Goal: Information Seeking & Learning: Check status

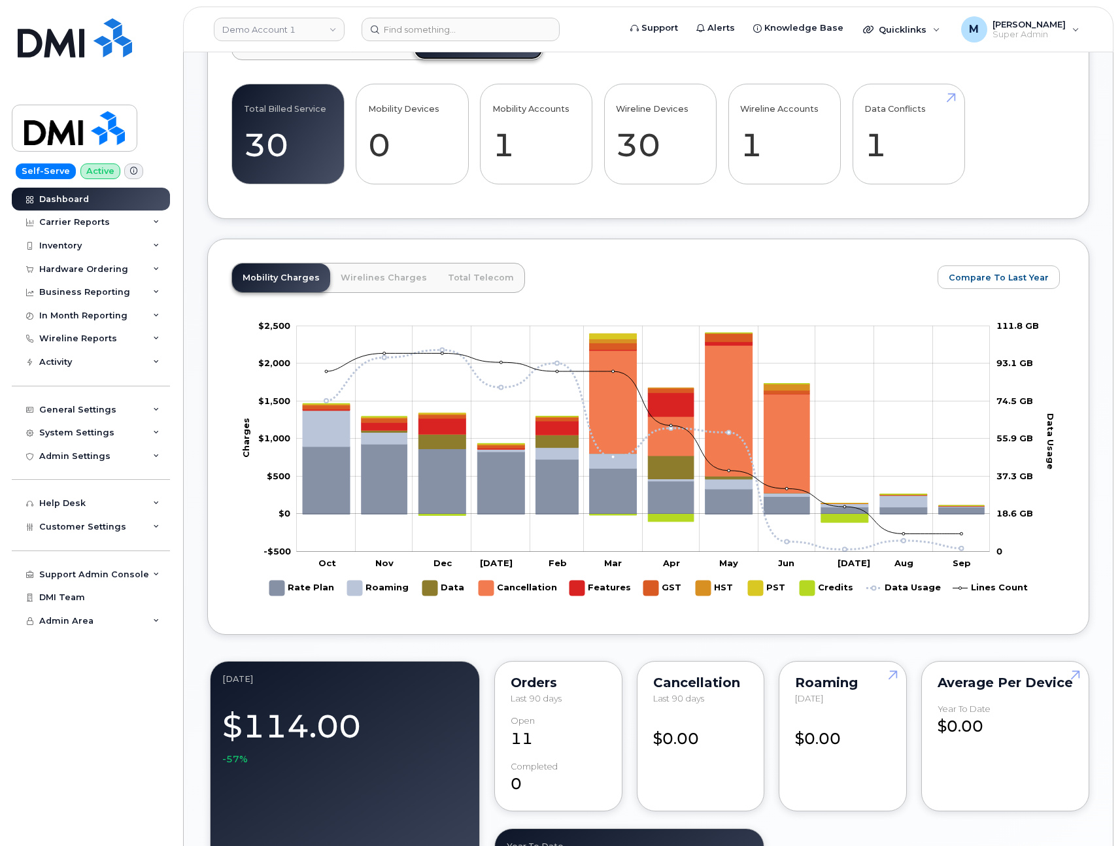
scroll to position [612, 0]
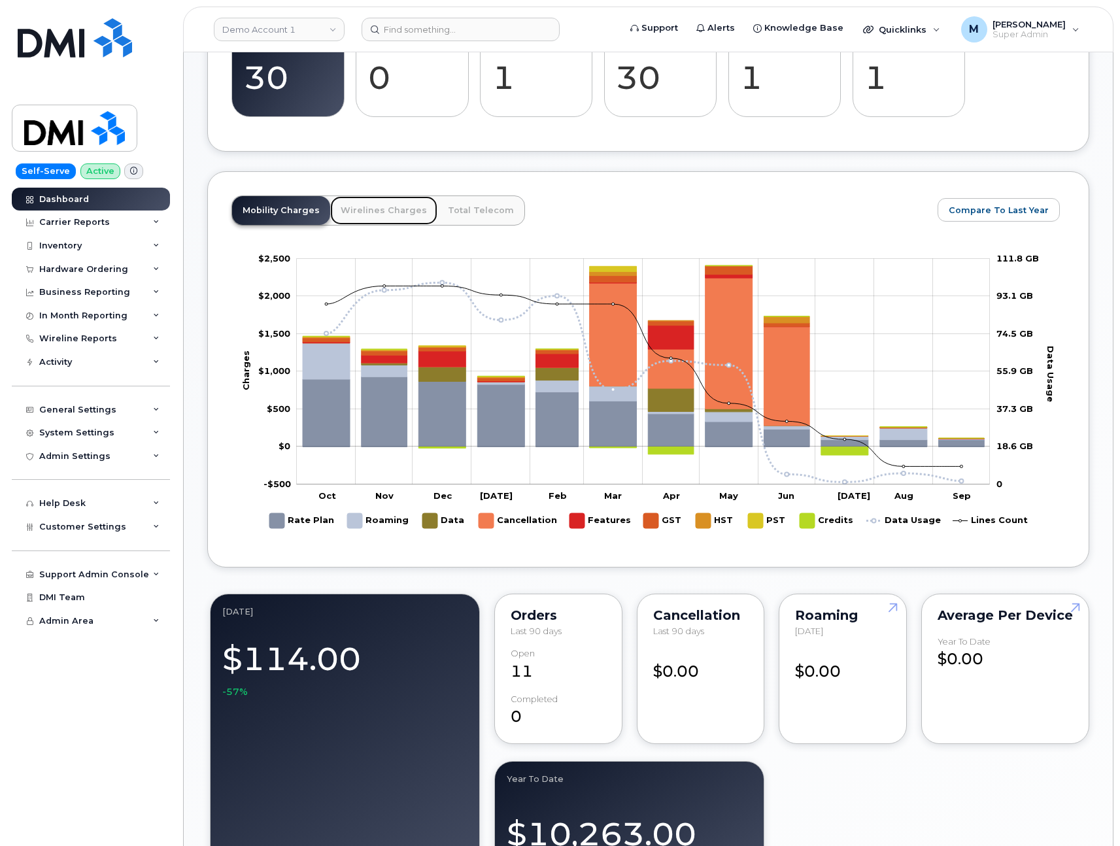
click at [383, 196] on link "Wirelines Charges" at bounding box center [383, 210] width 107 height 29
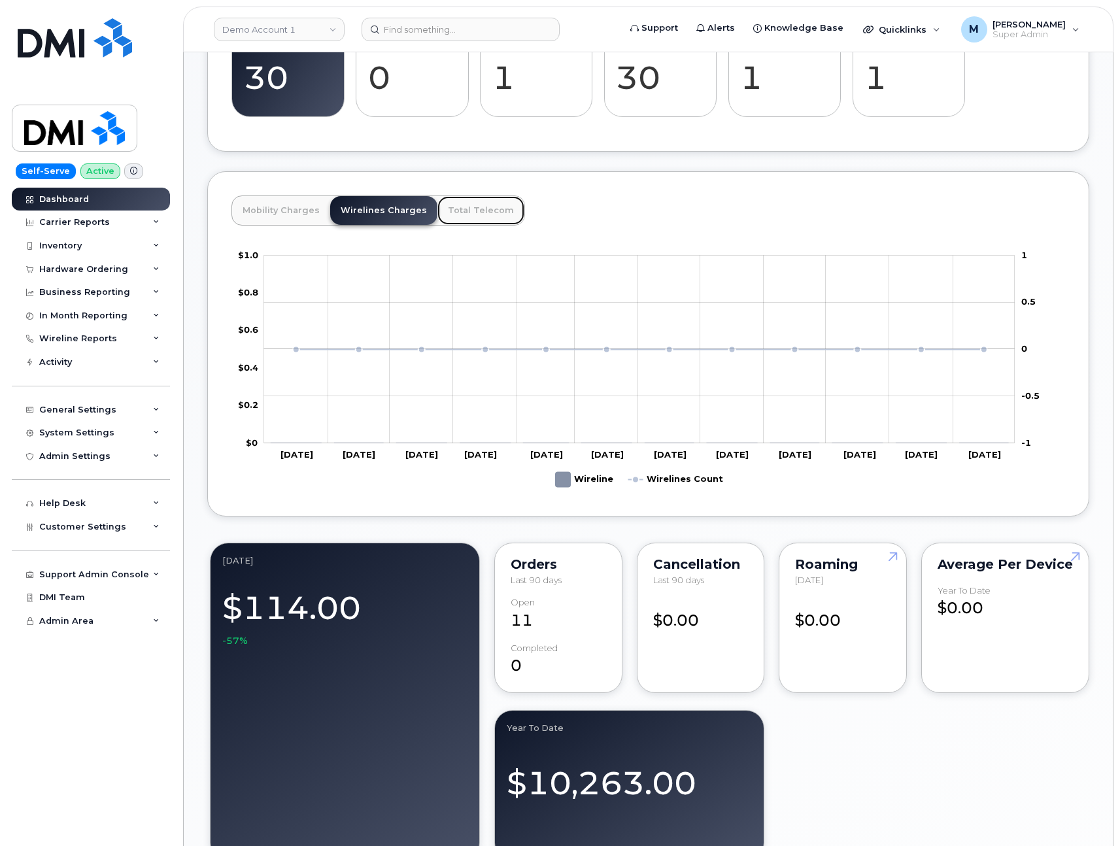
click at [491, 203] on link "Total Telecom" at bounding box center [480, 210] width 87 height 29
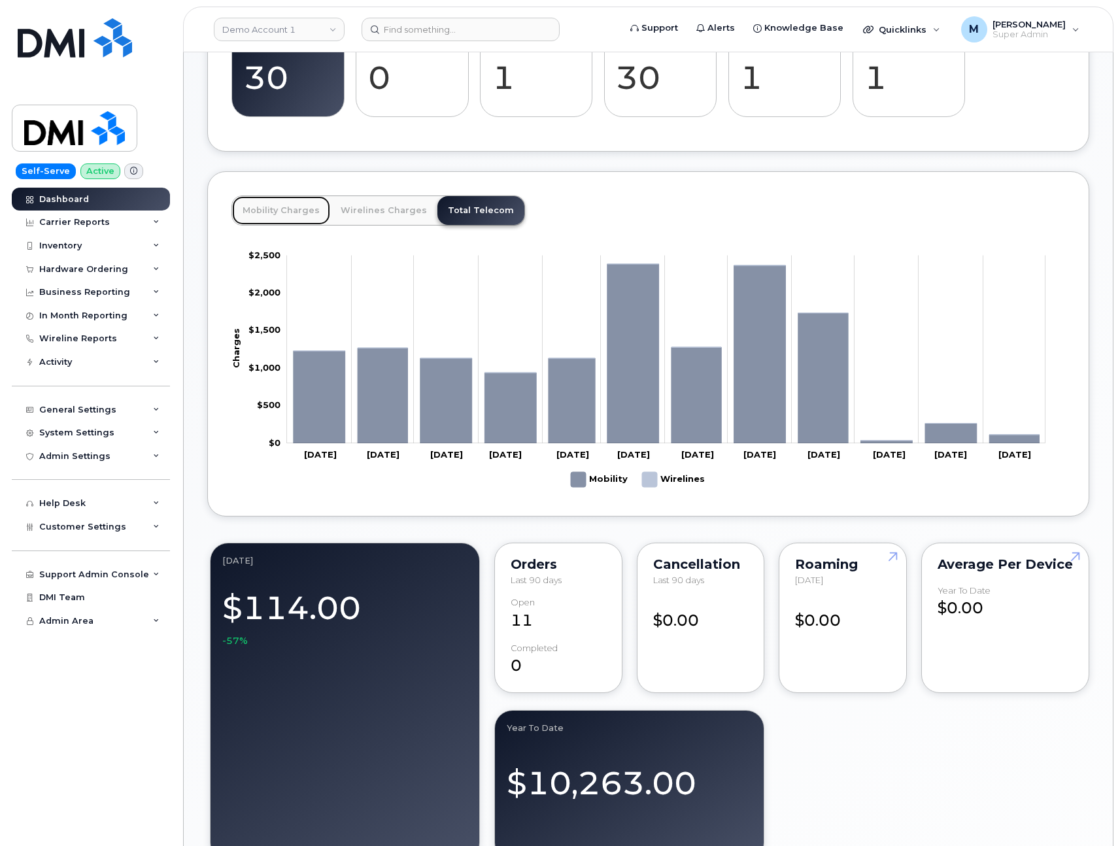
click at [282, 202] on link "Mobility Charges" at bounding box center [281, 210] width 98 height 29
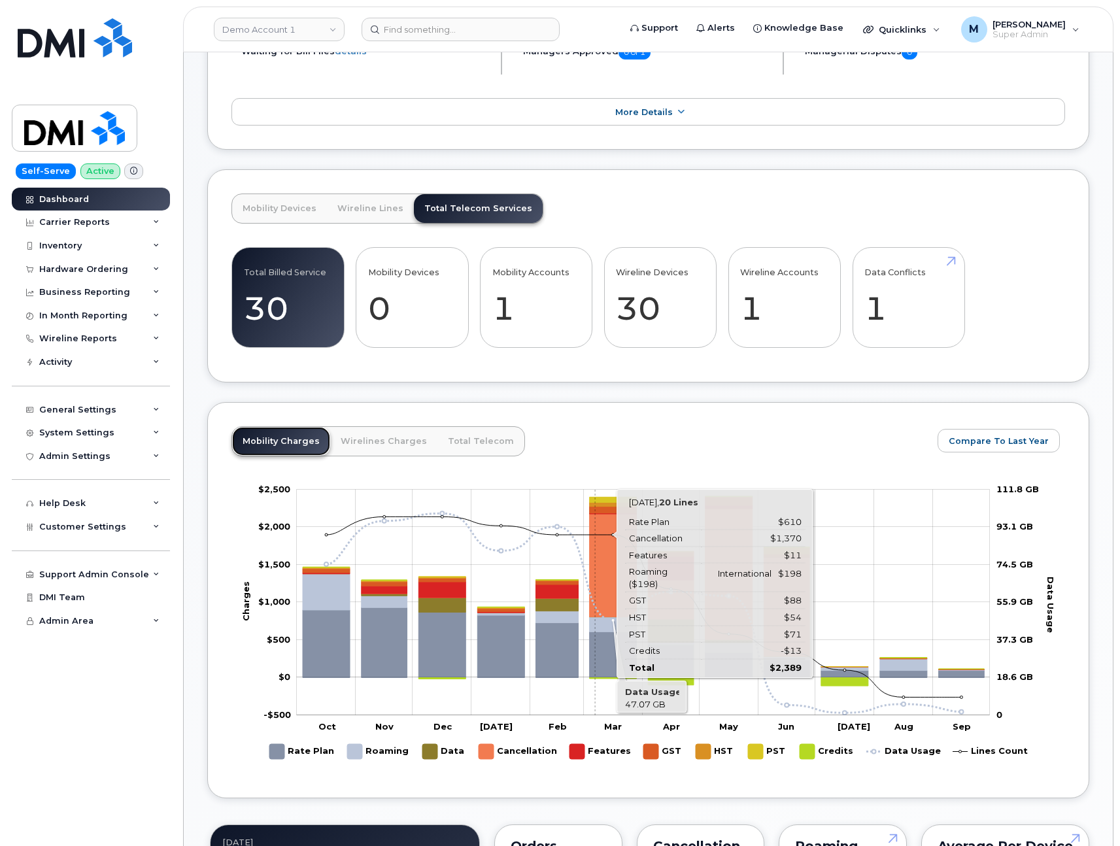
scroll to position [668, 0]
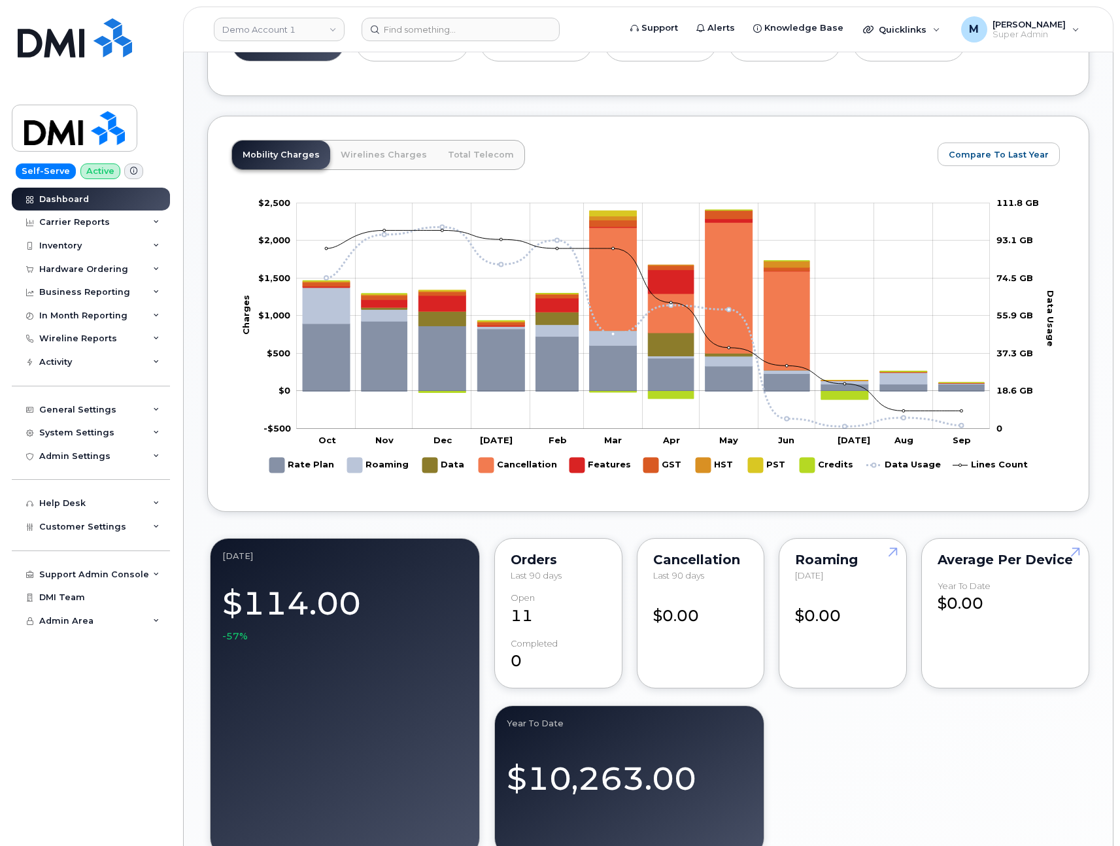
click at [1011, 452] on rect "Legend" at bounding box center [989, 464] width 75 height 25
click at [984, 455] on rect "Legend" at bounding box center [989, 464] width 75 height 25
click at [1021, 148] on span "Compare To Last Year" at bounding box center [998, 154] width 100 height 12
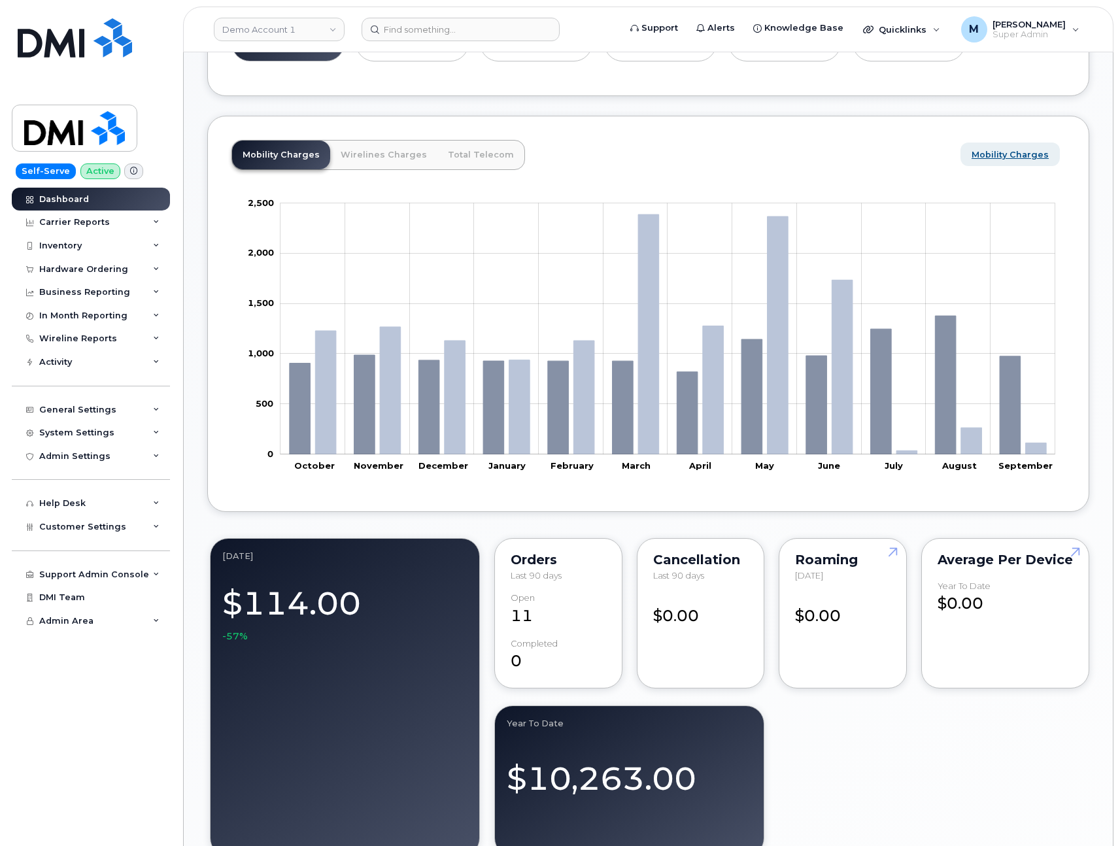
click at [1039, 148] on span "Mobility Charges" at bounding box center [1009, 154] width 77 height 12
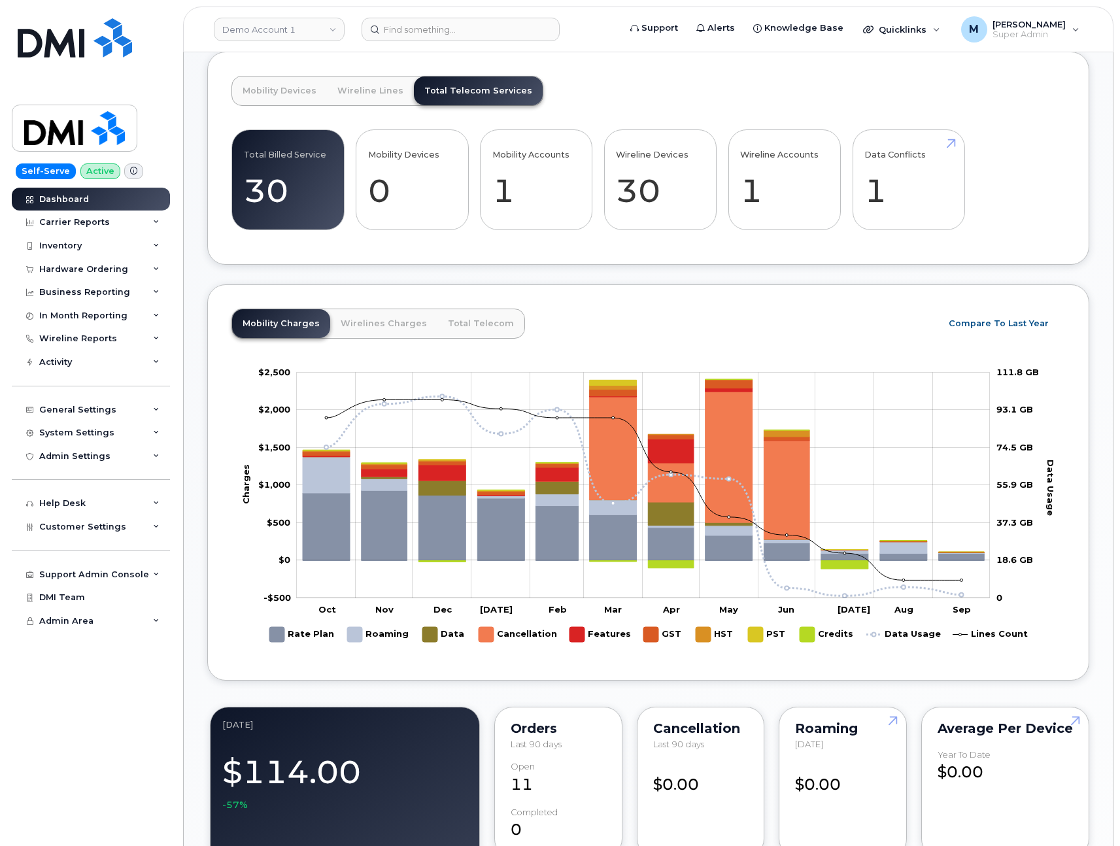
scroll to position [0, 0]
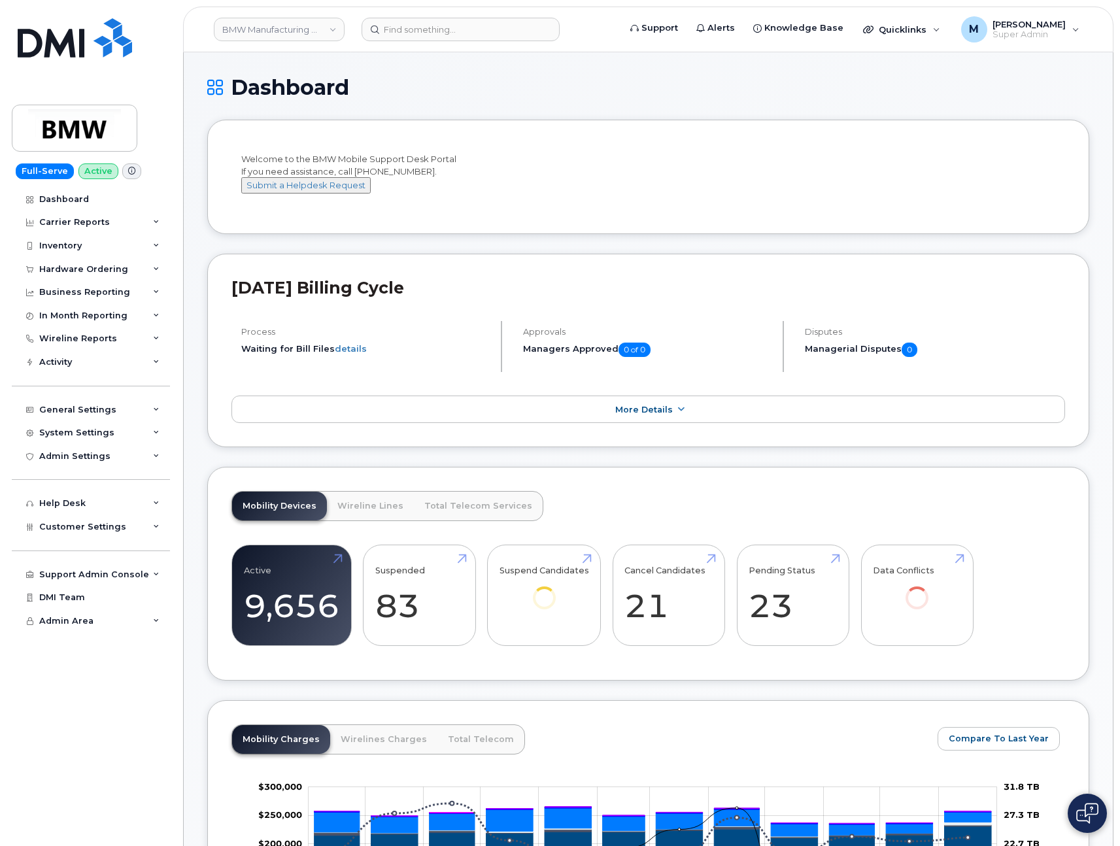
click at [788, 88] on h1 "Dashboard" at bounding box center [648, 87] width 882 height 23
